Goal: Find specific page/section

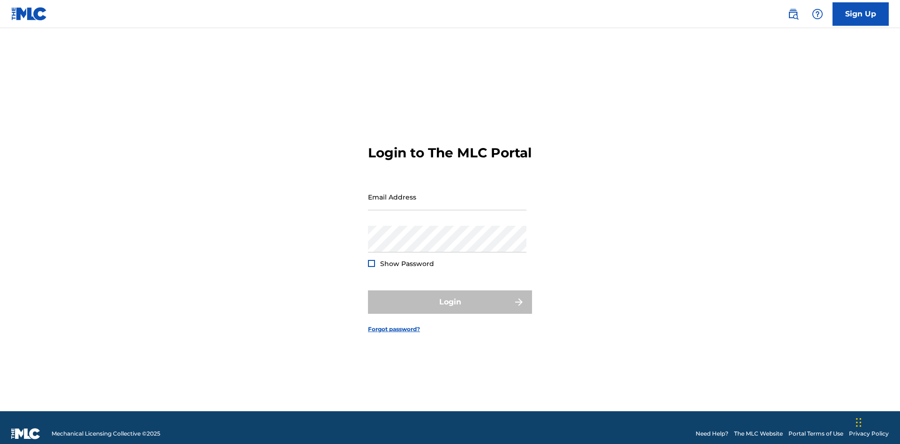
scroll to position [12, 0]
click at [447, 193] on input "Email Address" at bounding box center [447, 197] width 158 height 27
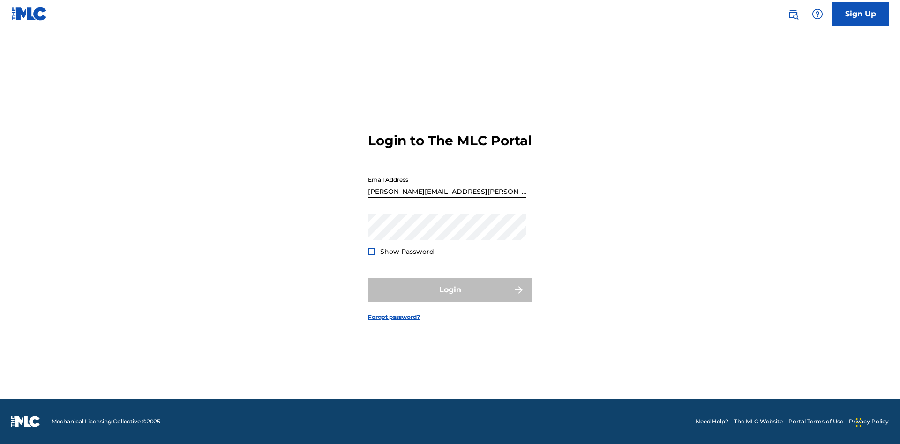
type input "[PERSON_NAME][EMAIL_ADDRESS][PERSON_NAME][DOMAIN_NAME]"
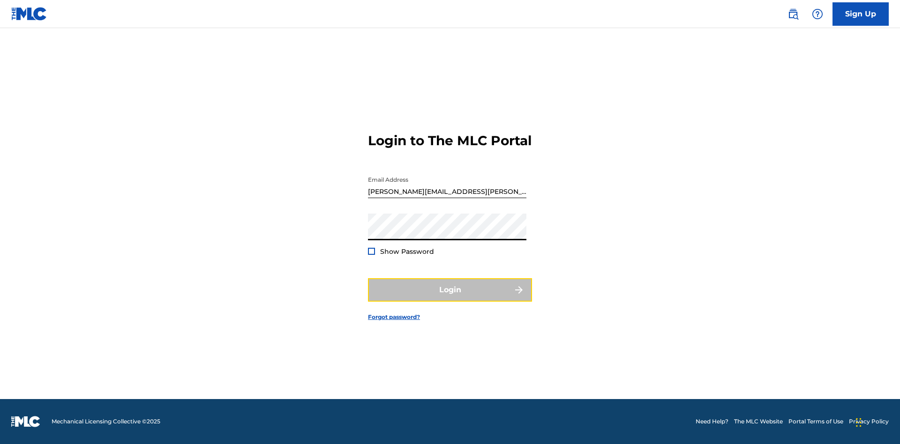
click at [450, 298] on button "Login" at bounding box center [450, 289] width 164 height 23
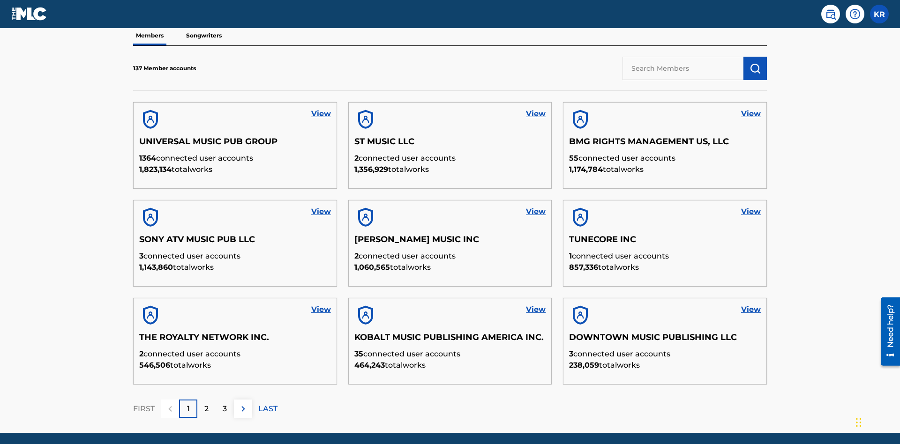
click at [683, 68] on input "text" at bounding box center [682, 68] width 121 height 23
type input "King [PERSON_NAME]"
click at [755, 63] on img "submit" at bounding box center [755, 68] width 11 height 11
